Goal: Check status

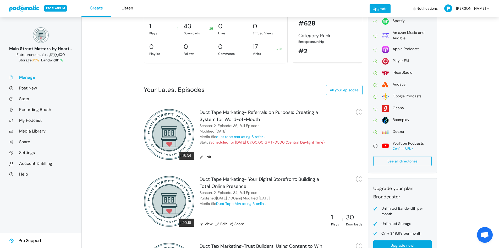
scroll to position [118, 0]
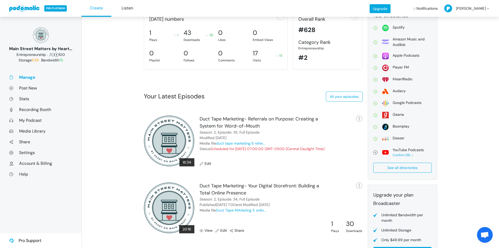
click at [202, 230] on icon at bounding box center [202, 231] width 4 height 4
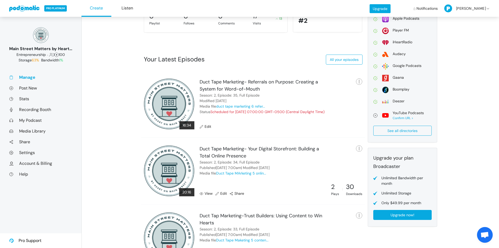
scroll to position [153, 0]
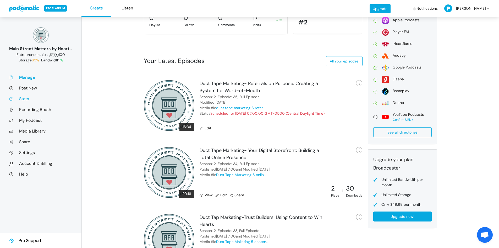
click at [23, 98] on link "Stats" at bounding box center [40, 99] width 63 height 6
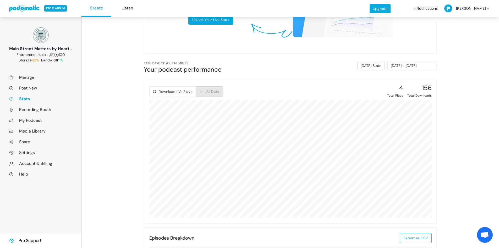
scroll to position [138, 0]
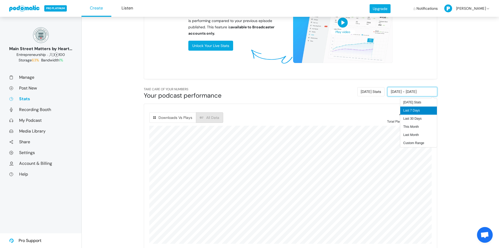
click at [412, 93] on input "09/02/2025 - 09/08/2025" at bounding box center [413, 91] width 50 height 9
click at [411, 140] on li "Custom Range" at bounding box center [418, 143] width 37 height 8
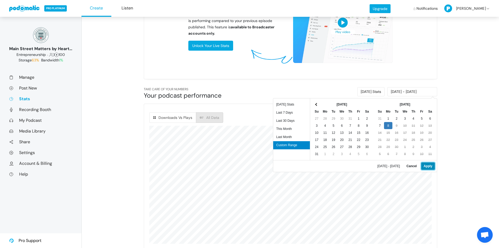
click at [429, 168] on button "Apply" at bounding box center [427, 165] width 13 height 7
type input "09/08/2025 - 09/08/2025"
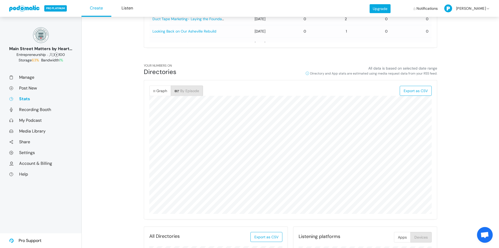
scroll to position [459, 0]
click at [191, 90] on span "By Episode" at bounding box center [189, 90] width 19 height 5
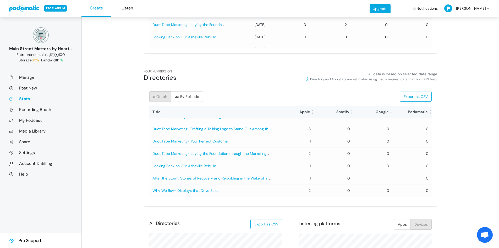
scroll to position [0, 0]
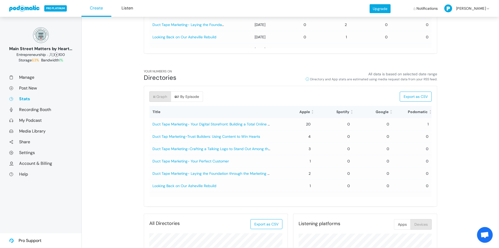
click at [177, 95] on button "By Episode" at bounding box center [187, 96] width 32 height 10
click at [158, 96] on span "Graph" at bounding box center [161, 96] width 11 height 5
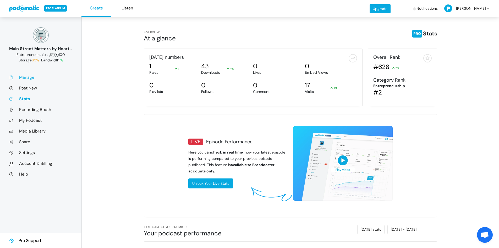
click at [21, 77] on link "Manage" at bounding box center [40, 77] width 63 height 6
